Goal: Check status: Check status

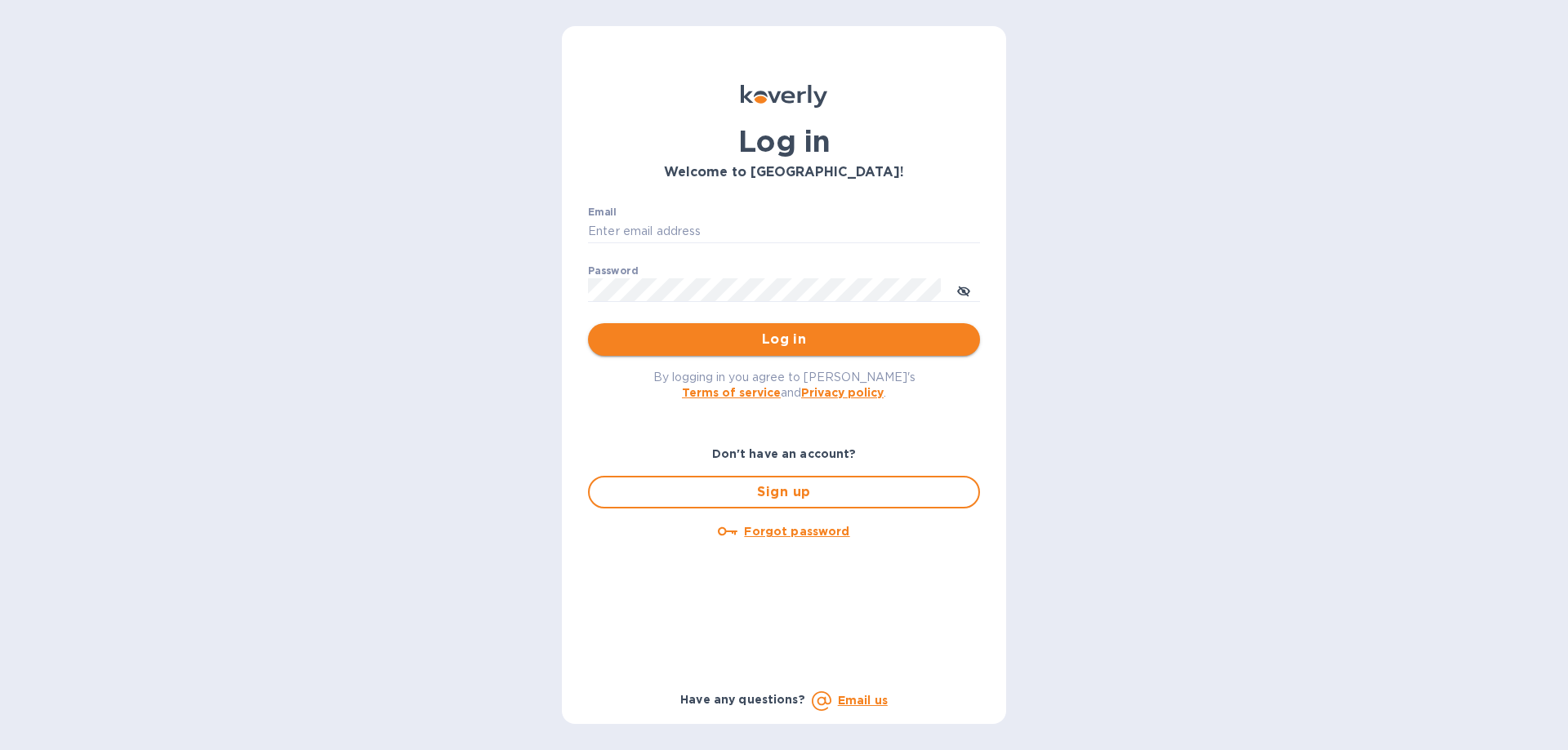
type input "[EMAIL_ADDRESS][DOMAIN_NAME]"
click at [767, 332] on span "Log in" at bounding box center [784, 340] width 366 height 20
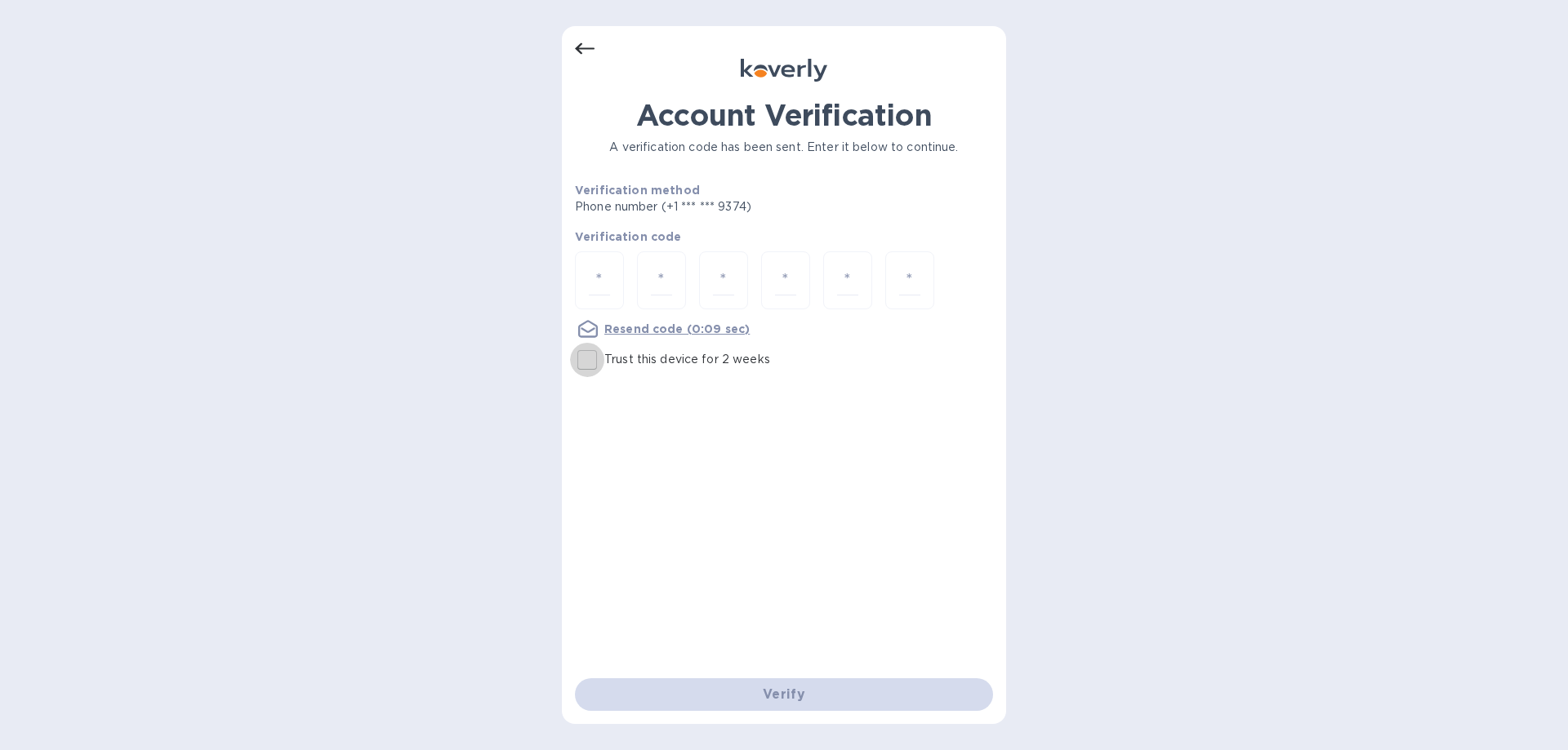
click at [588, 358] on input "Trust this device for 2 weeks" at bounding box center [587, 360] width 35 height 35
checkbox input "true"
click at [584, 286] on div at bounding box center [599, 280] width 49 height 58
drag, startPoint x: 584, startPoint y: 286, endPoint x: 600, endPoint y: 281, distance: 16.8
click at [600, 281] on input "number" at bounding box center [599, 280] width 21 height 30
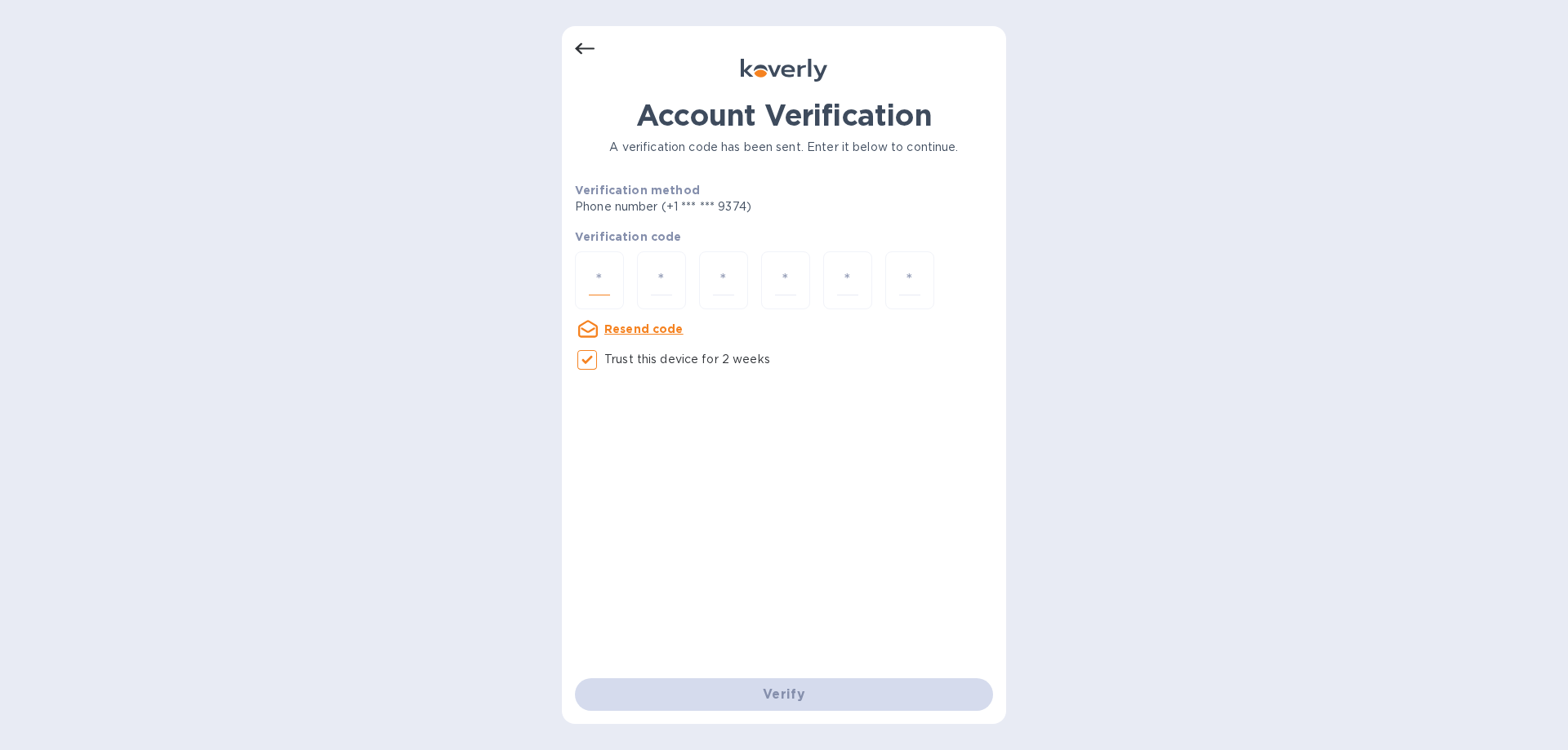
paste input "6"
type input "6"
type input "7"
type input "9"
type input "3"
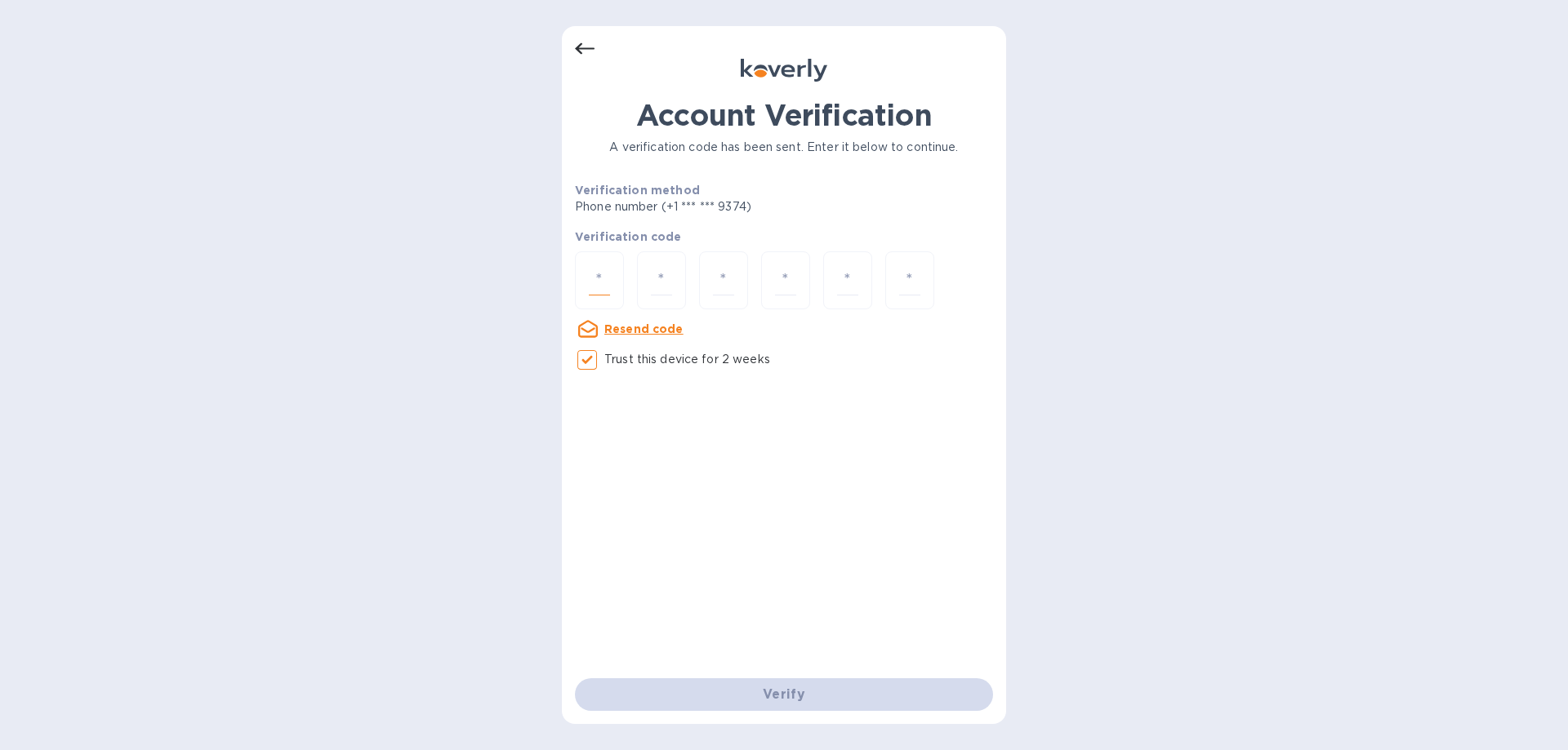
type input "6"
type input "2"
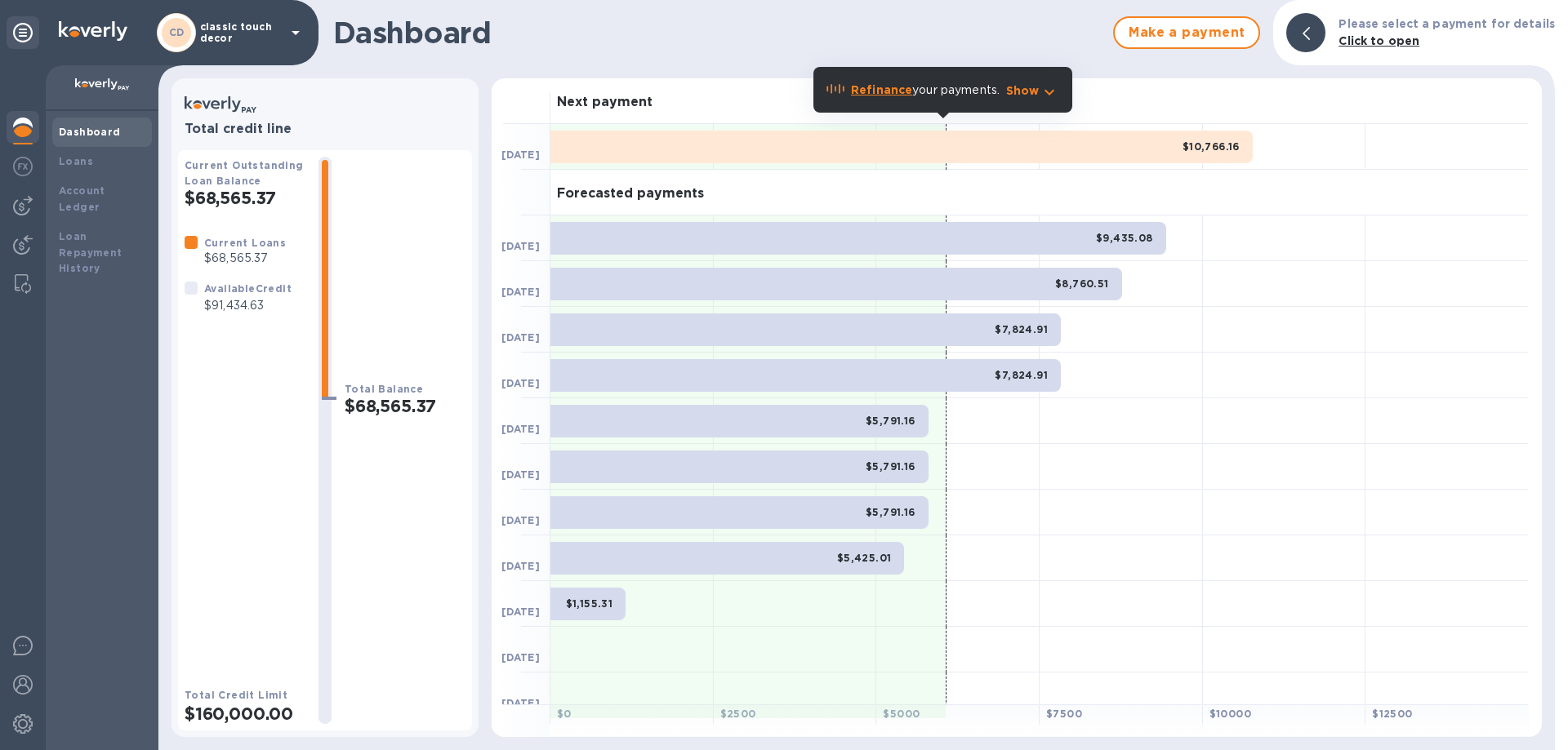
click at [215, 26] on p "classic touch decor" at bounding box center [240, 32] width 81 height 23
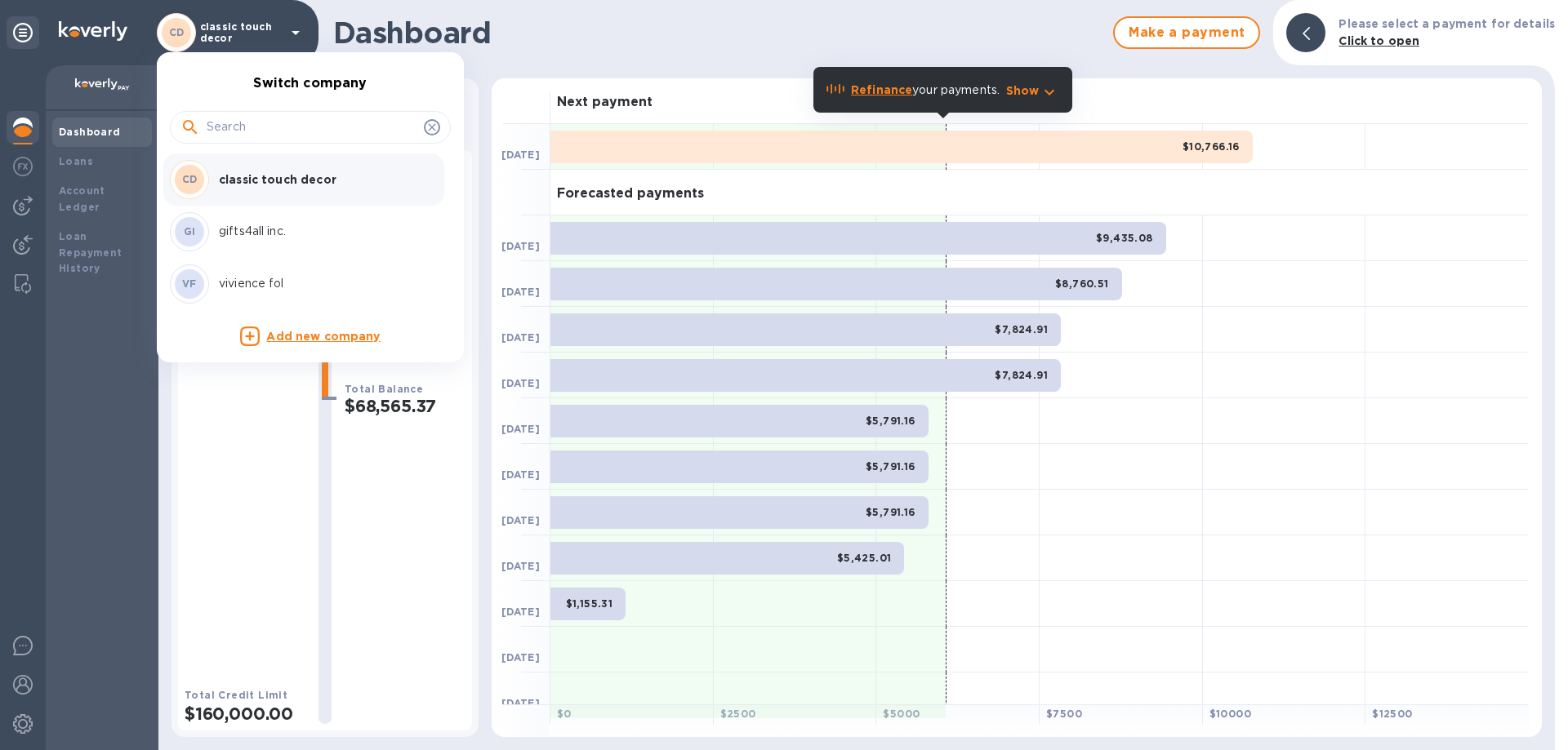
click at [266, 272] on div "VF vivience fol" at bounding box center [297, 283] width 254 height 39
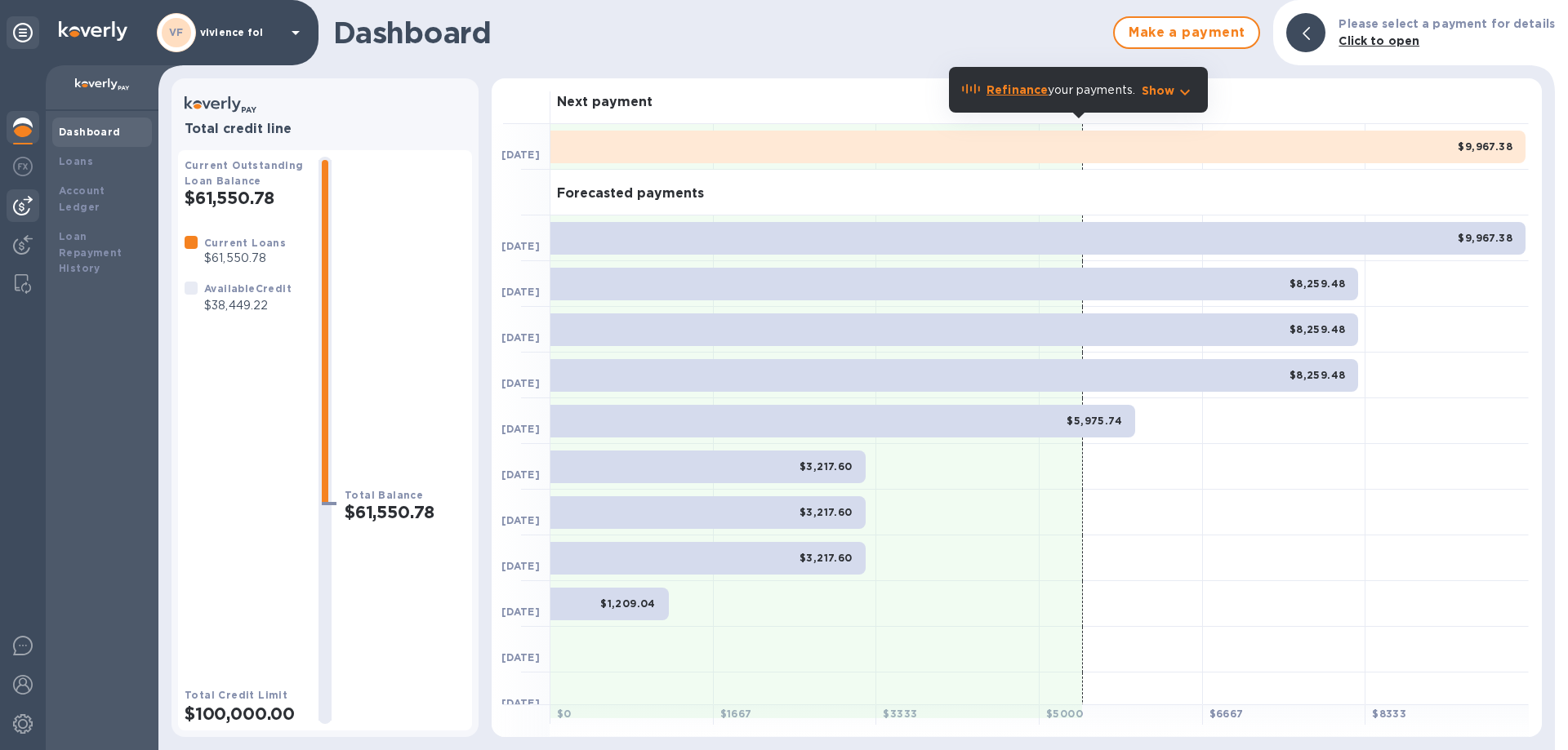
click at [21, 205] on img at bounding box center [23, 206] width 20 height 20
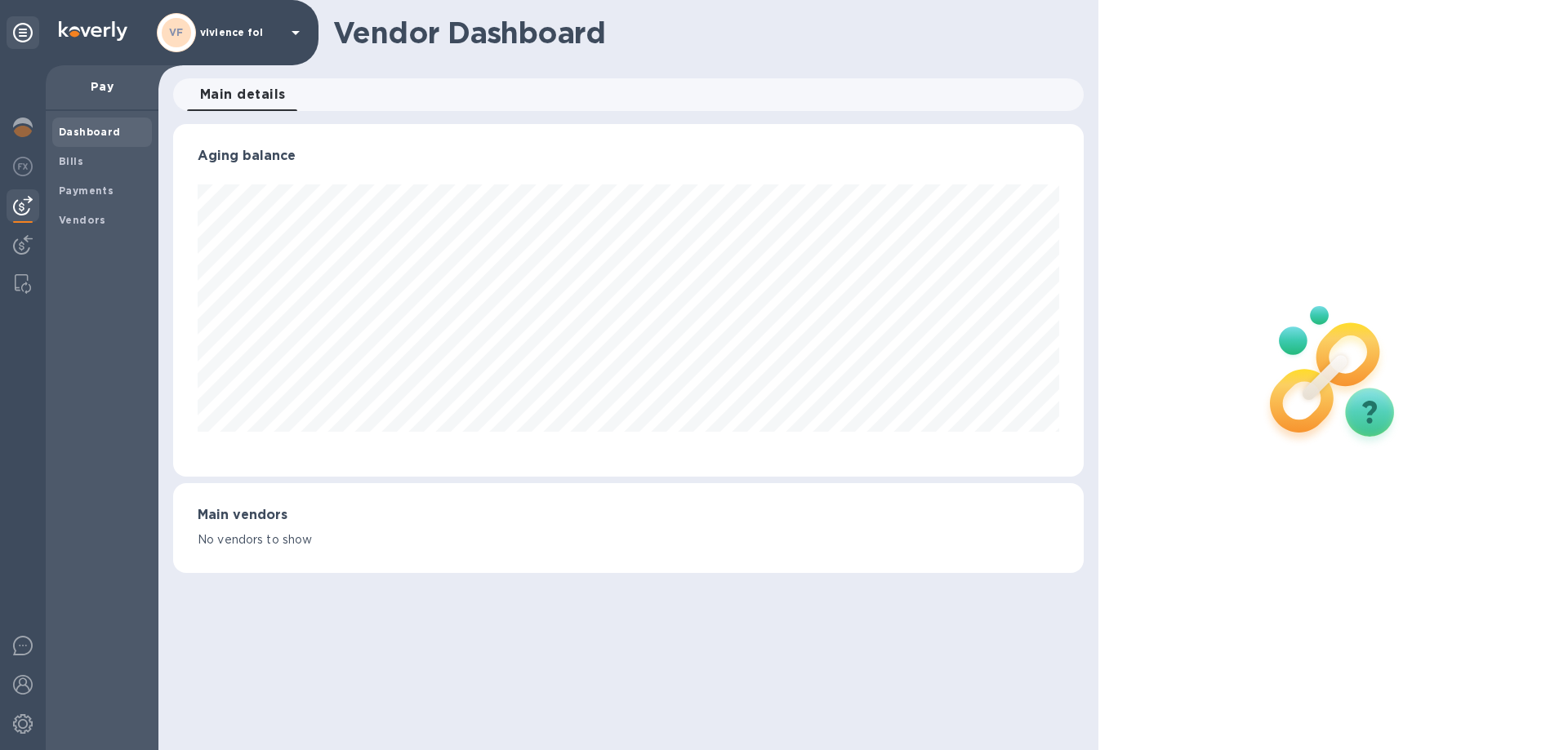
scroll to position [353, 910]
click at [78, 187] on b "Payments" at bounding box center [85, 191] width 55 height 12
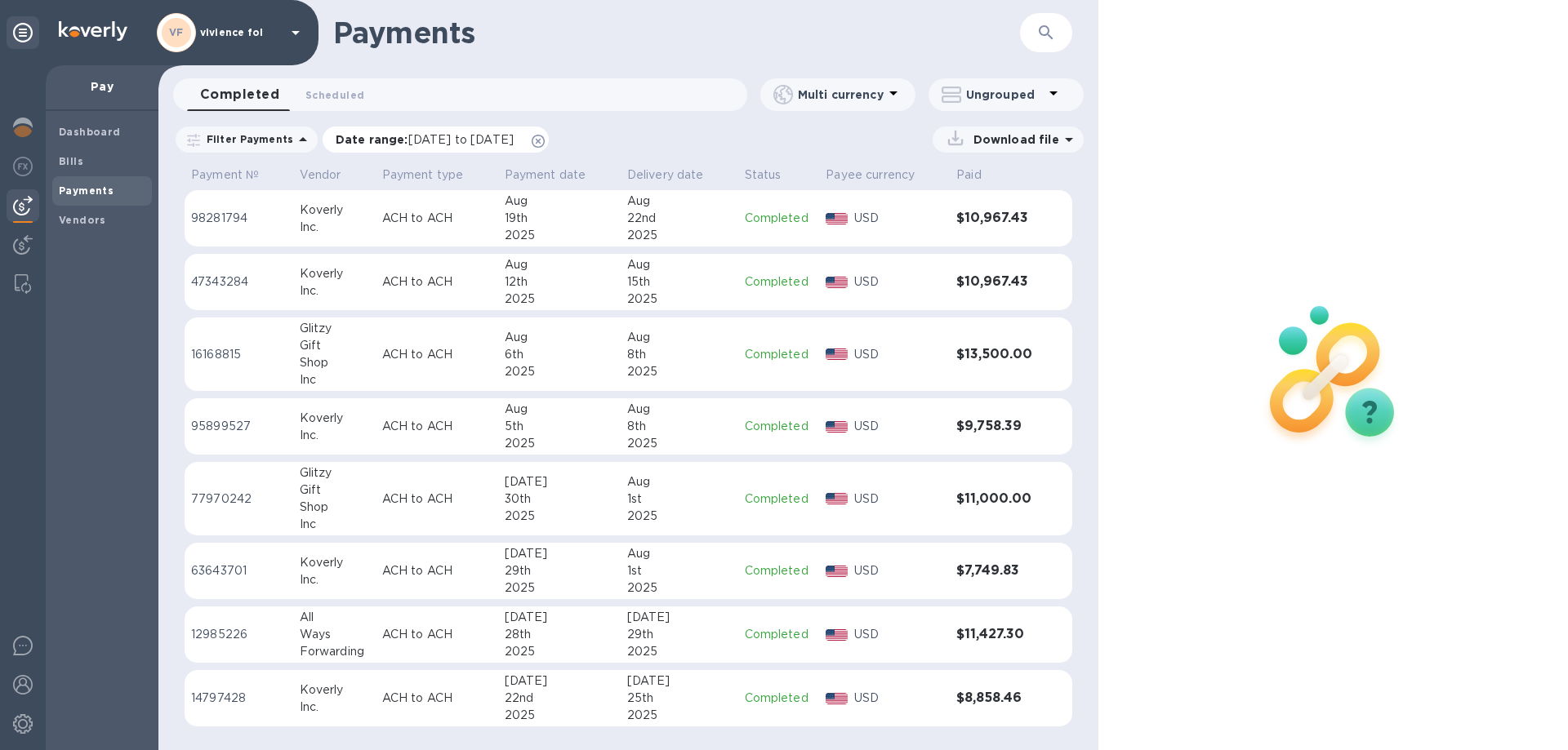
click at [545, 139] on icon at bounding box center [538, 141] width 13 height 13
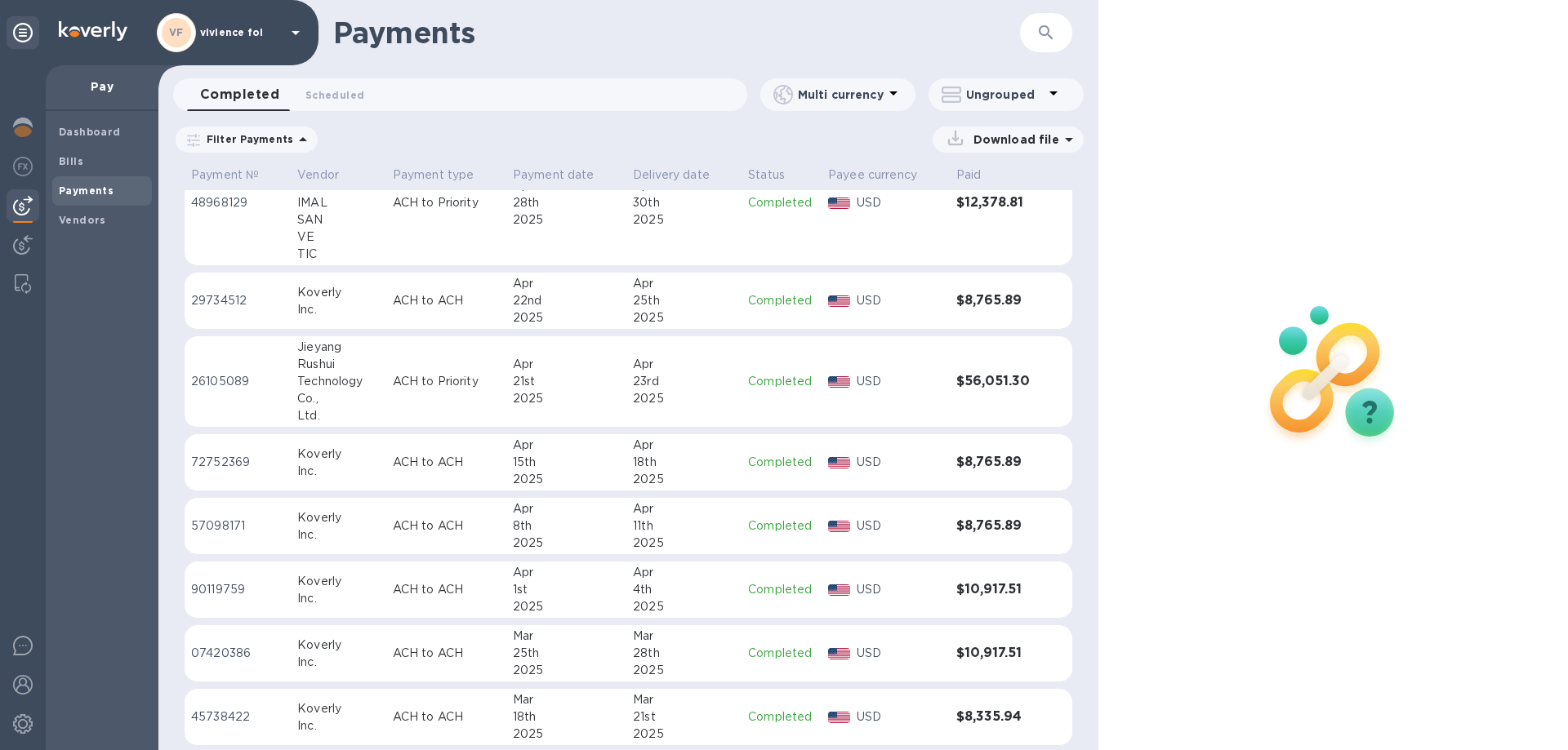
scroll to position [1792, 0]
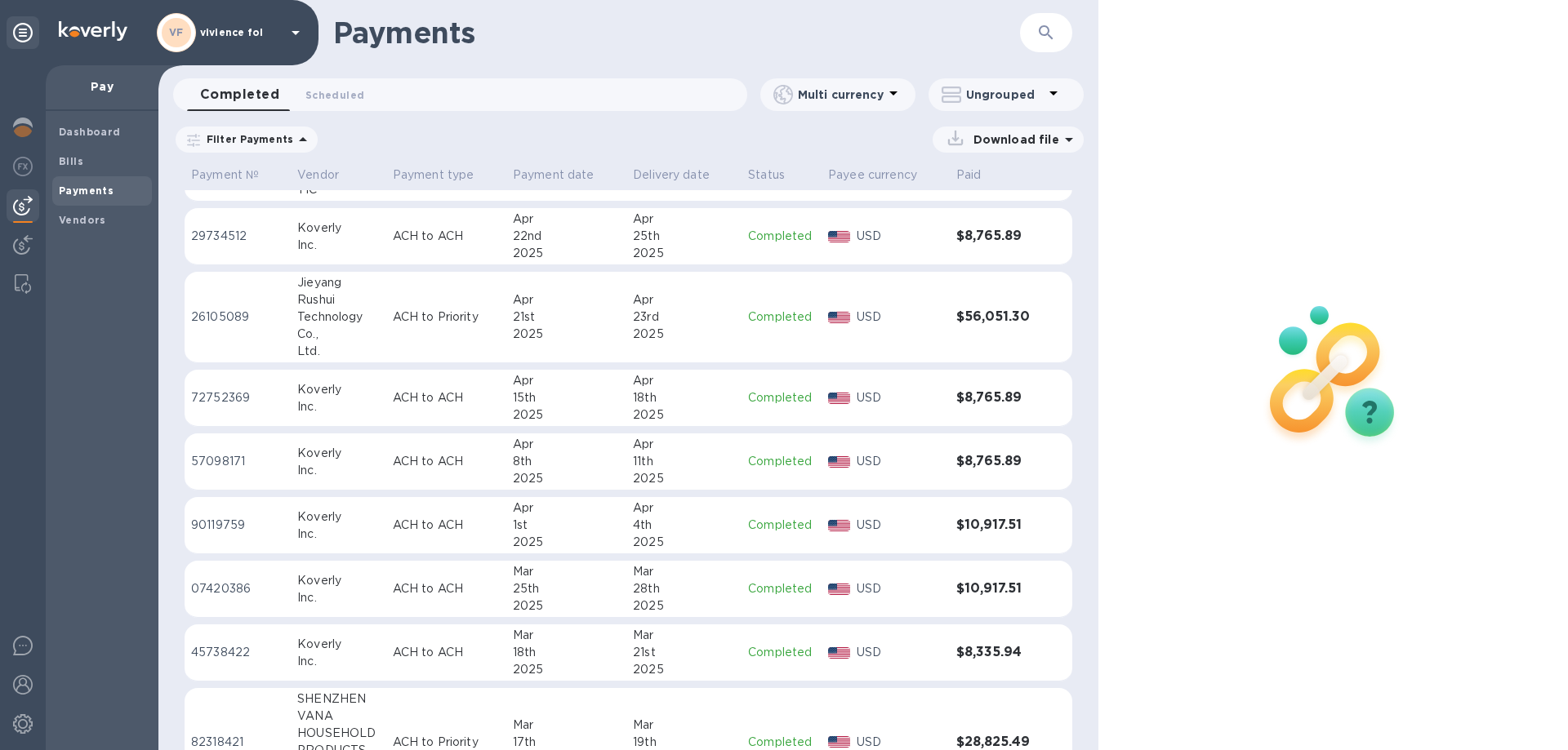
click at [491, 647] on p "ACH to ACH" at bounding box center [446, 652] width 107 height 17
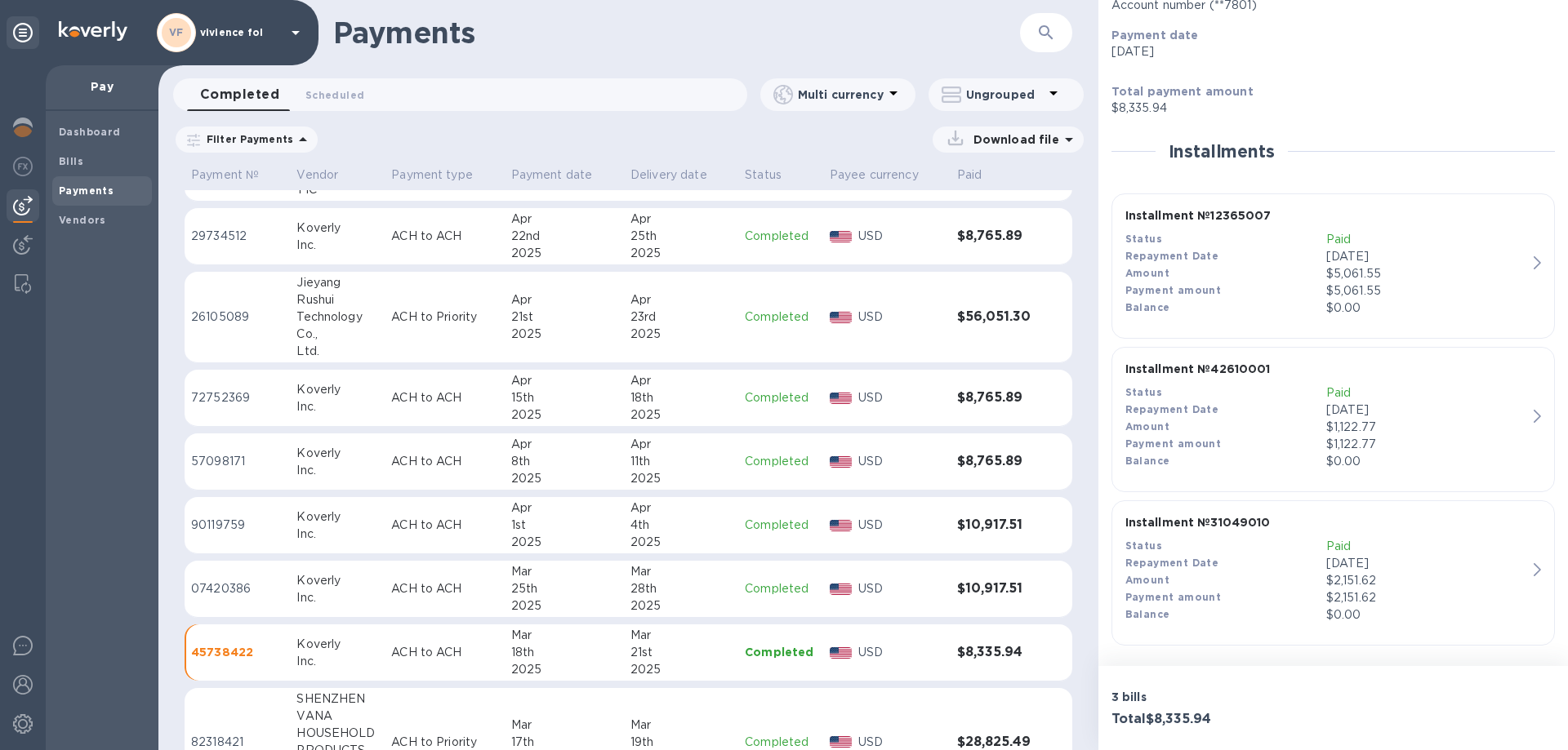
scroll to position [249, 0]
click at [1286, 433] on div "Amount" at bounding box center [1226, 426] width 201 height 17
